Goal: Navigation & Orientation: Find specific page/section

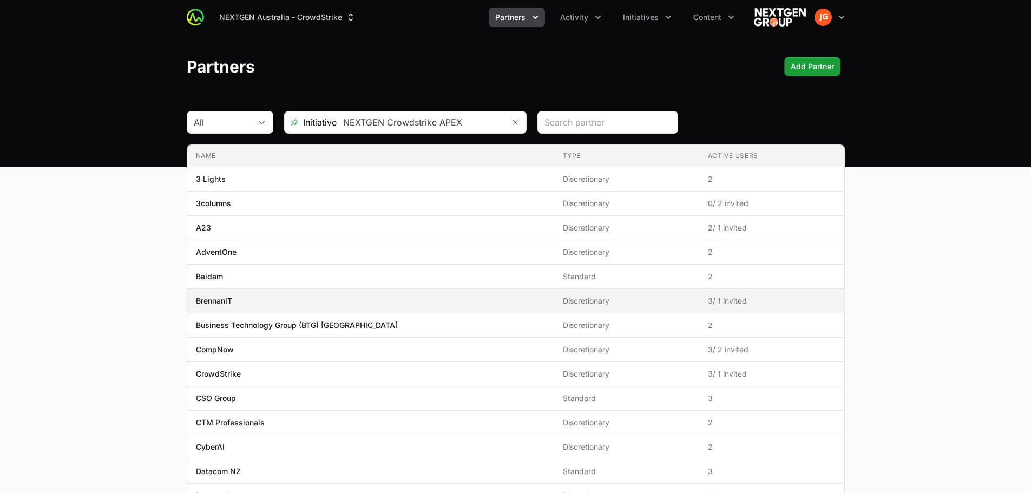
click at [209, 301] on p "BrennanIT" at bounding box center [214, 300] width 36 height 11
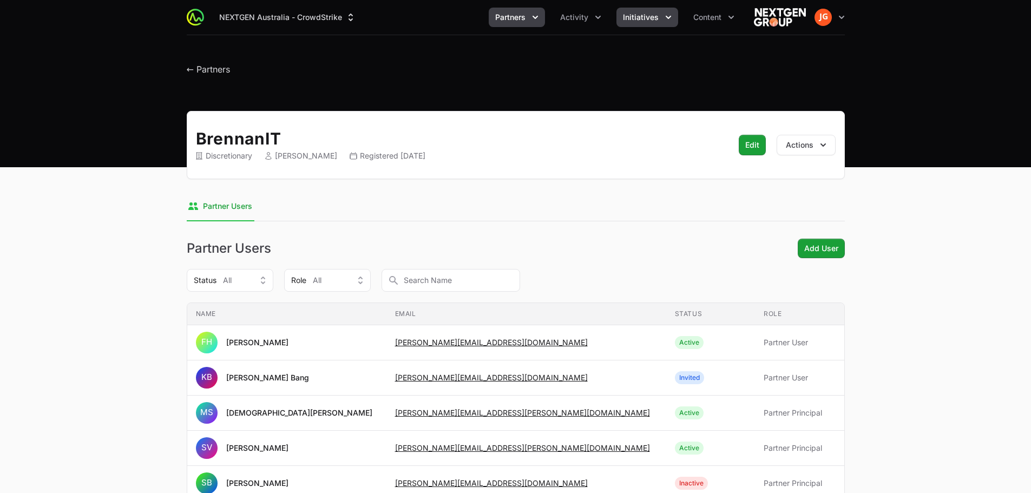
click at [660, 13] on button "Initiatives" at bounding box center [647, 17] width 62 height 19
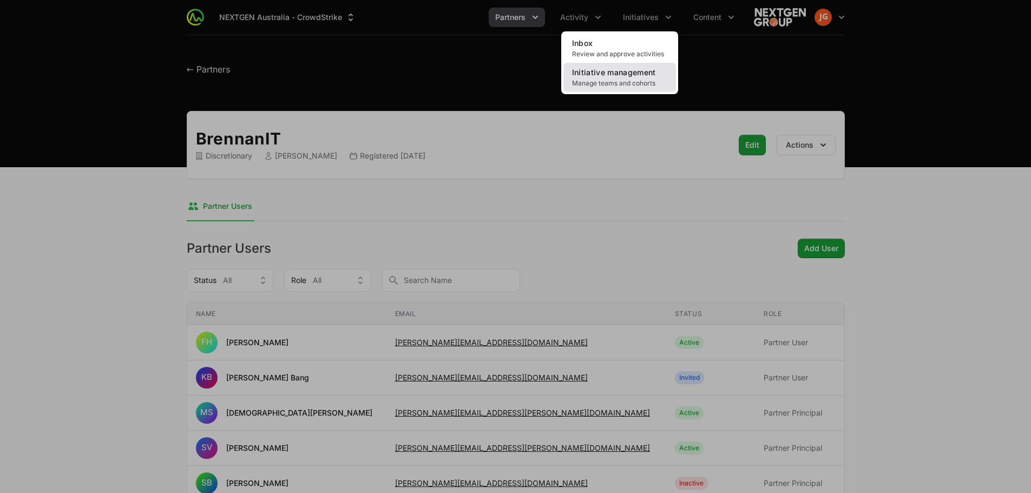
click at [636, 79] on span "Manage teams and cohorts" at bounding box center [619, 83] width 95 height 9
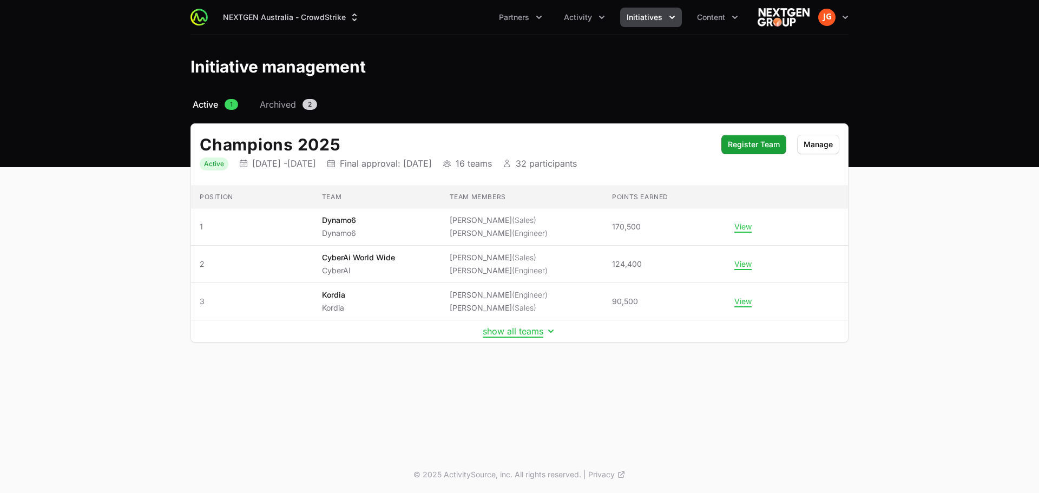
click at [710, 14] on span "Content" at bounding box center [711, 17] width 28 height 11
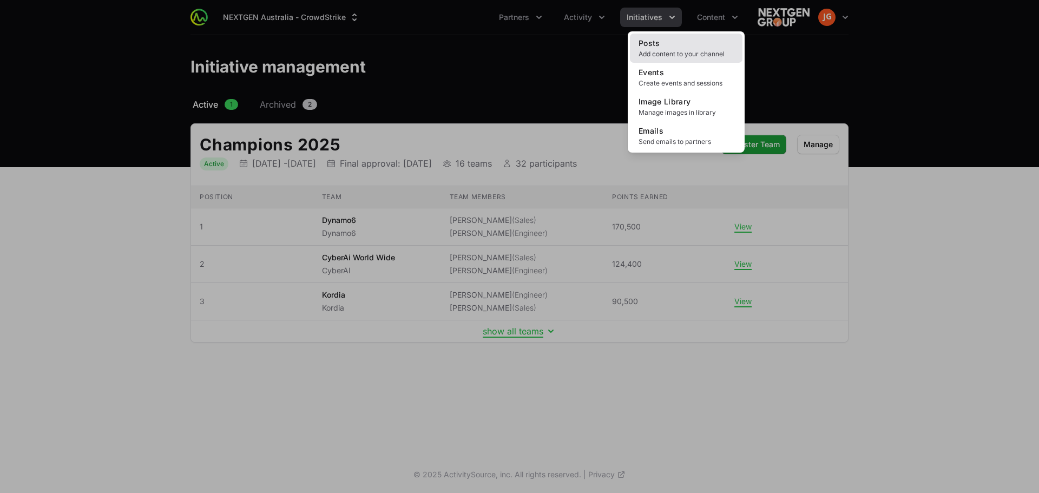
click at [696, 54] on span "Add content to your channel" at bounding box center [685, 54] width 95 height 9
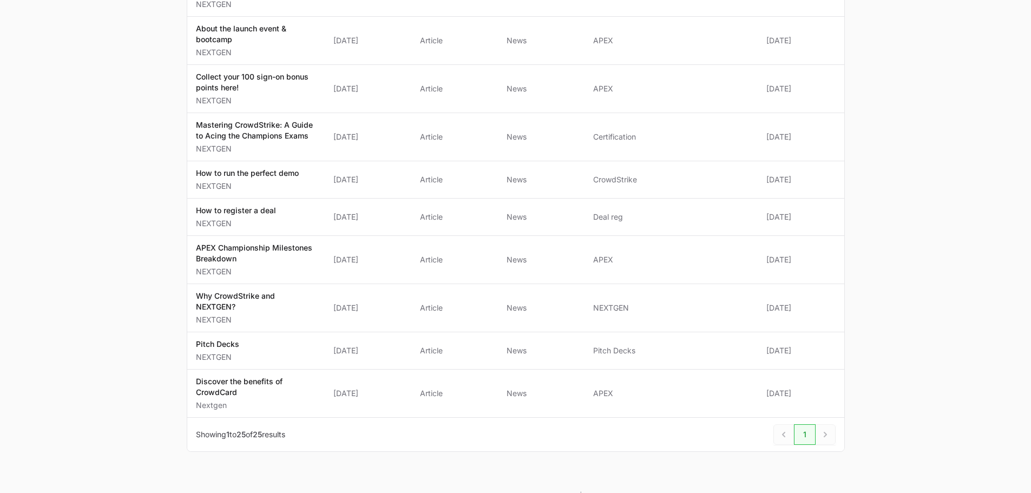
scroll to position [866, 0]
